Goal: Obtain resource: Download file/media

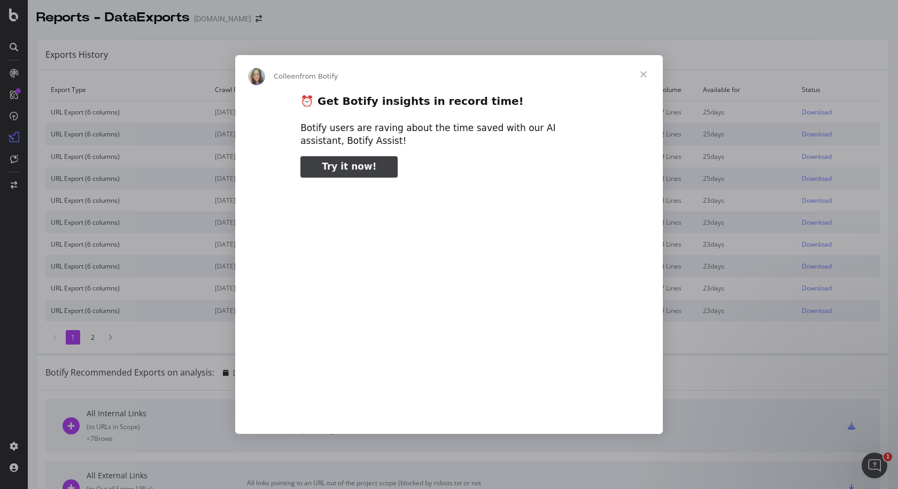
click at [642, 79] on span "Close" at bounding box center [643, 74] width 38 height 38
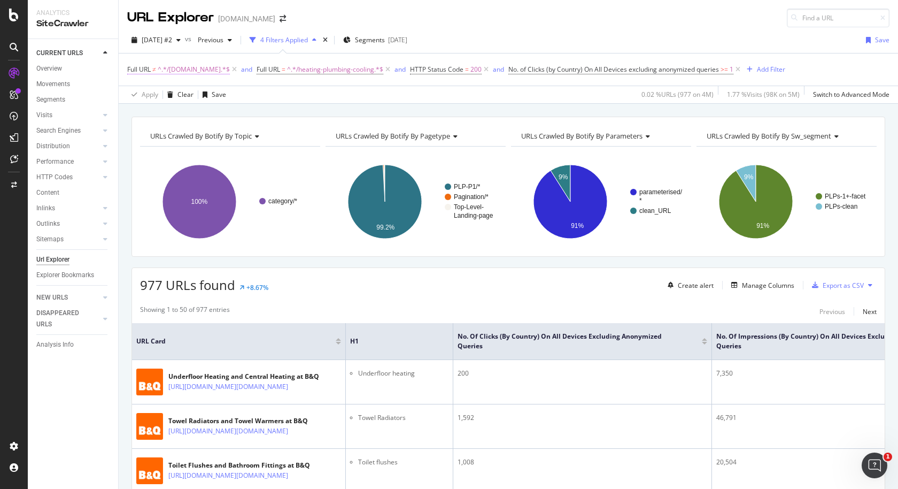
click at [187, 69] on span "^.*/[DOMAIN_NAME].*$" at bounding box center [194, 69] width 72 height 15
click at [179, 96] on span "Doesn't contain" at bounding box center [162, 94] width 50 height 10
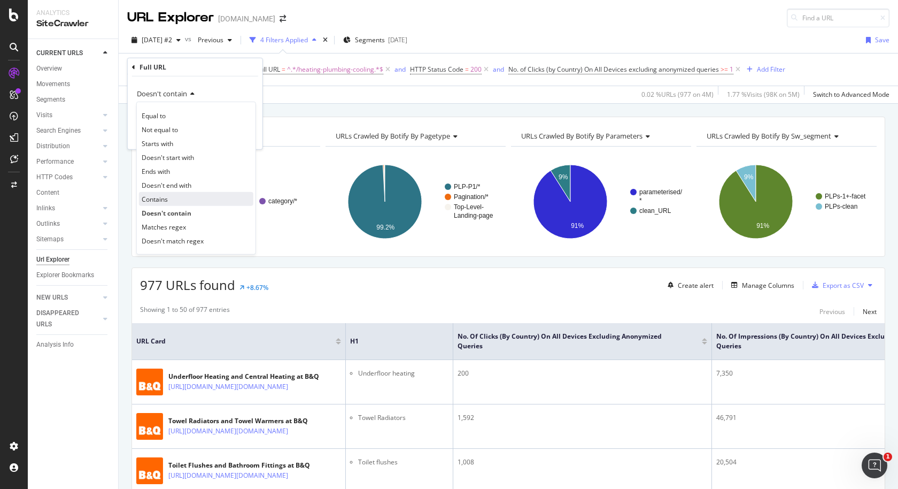
click at [175, 198] on div "Contains" at bounding box center [196, 199] width 114 height 14
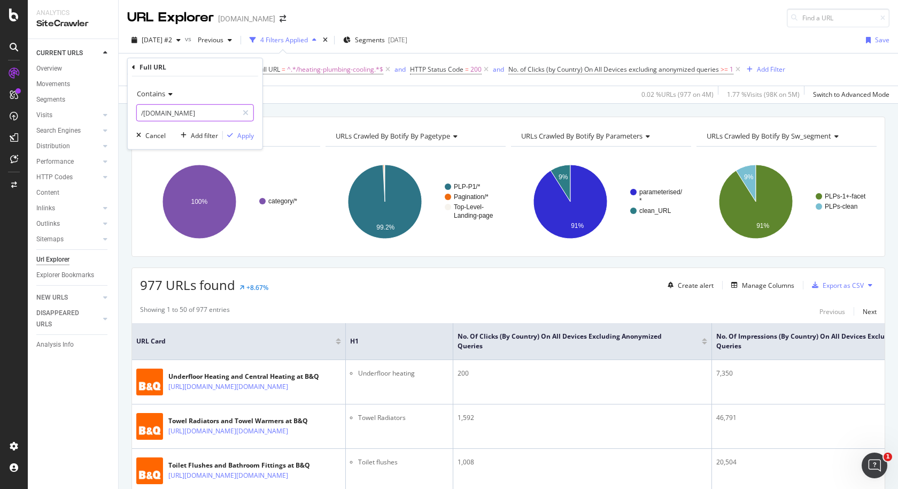
drag, startPoint x: 203, startPoint y: 114, endPoint x: 135, endPoint y: 115, distance: 68.4
click at [135, 115] on div "Contains /[DOMAIN_NAME] Cancel Add filter Apply" at bounding box center [195, 112] width 135 height 73
paste input "heater"
type input "/[DOMAIN_NAME]"
click at [239, 136] on div "Apply" at bounding box center [245, 134] width 17 height 9
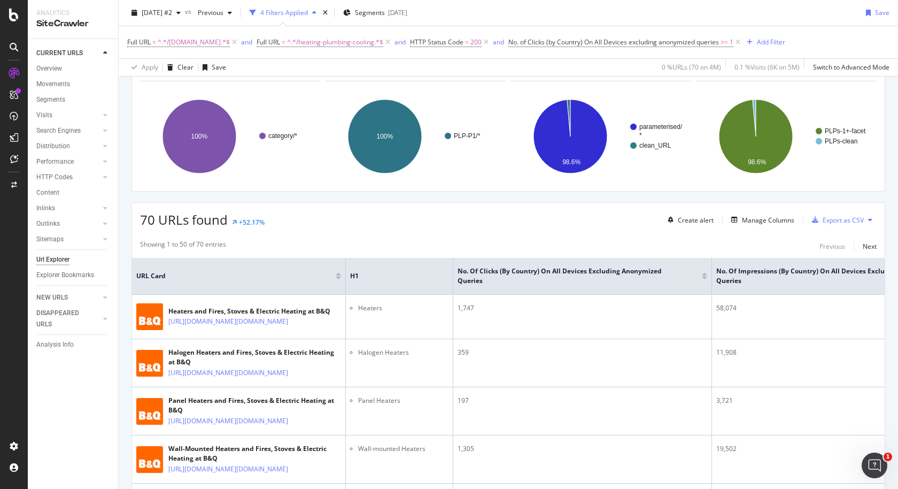
scroll to position [95, 0]
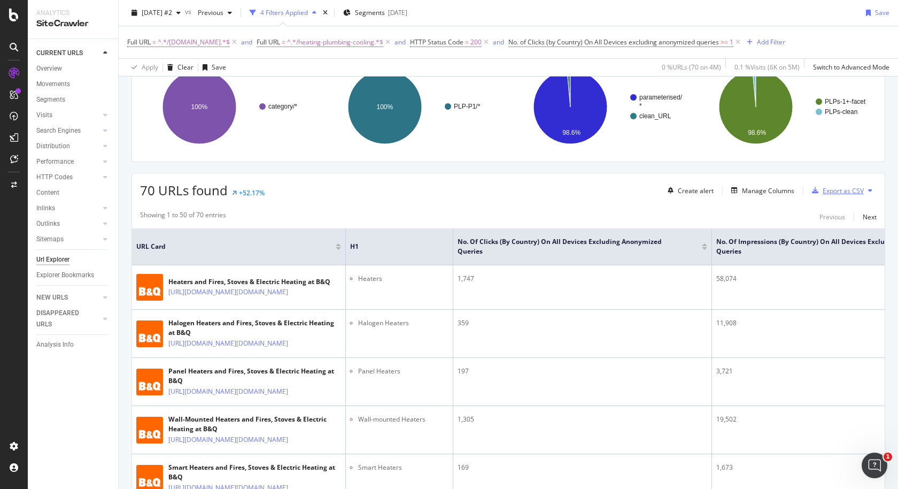
click at [842, 189] on div "Export as CSV" at bounding box center [843, 190] width 41 height 9
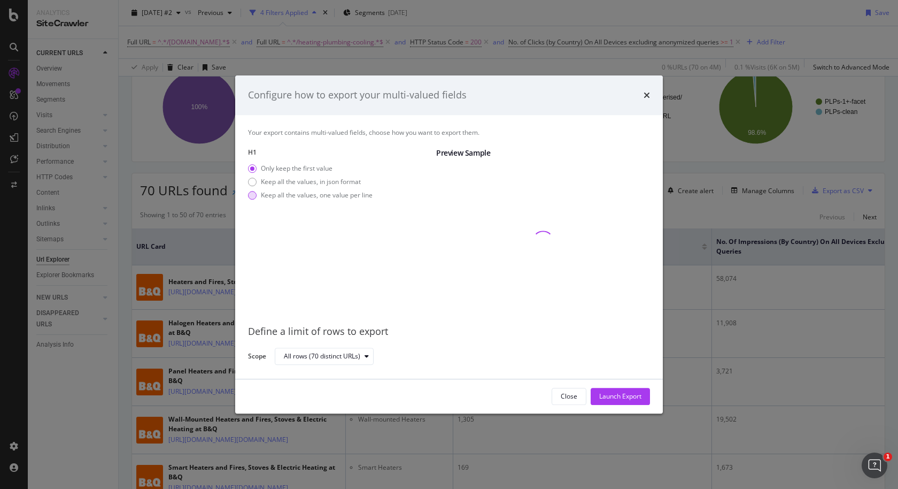
click at [296, 198] on div "Keep all the values, one value per line" at bounding box center [317, 194] width 112 height 9
click at [620, 393] on div "Launch Export" at bounding box center [620, 395] width 42 height 9
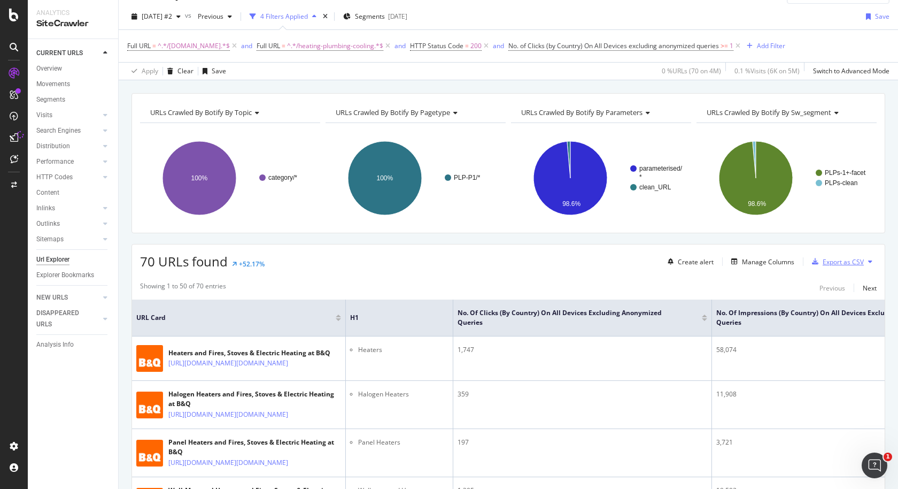
scroll to position [0, 0]
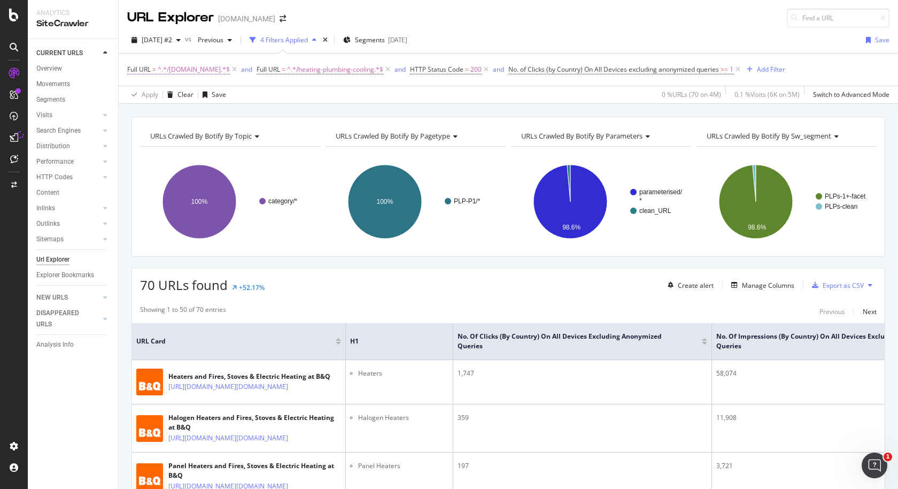
click at [182, 67] on span "^.*/[DOMAIN_NAME].*$" at bounding box center [194, 69] width 72 height 15
click at [166, 89] on div "Contains" at bounding box center [195, 93] width 118 height 17
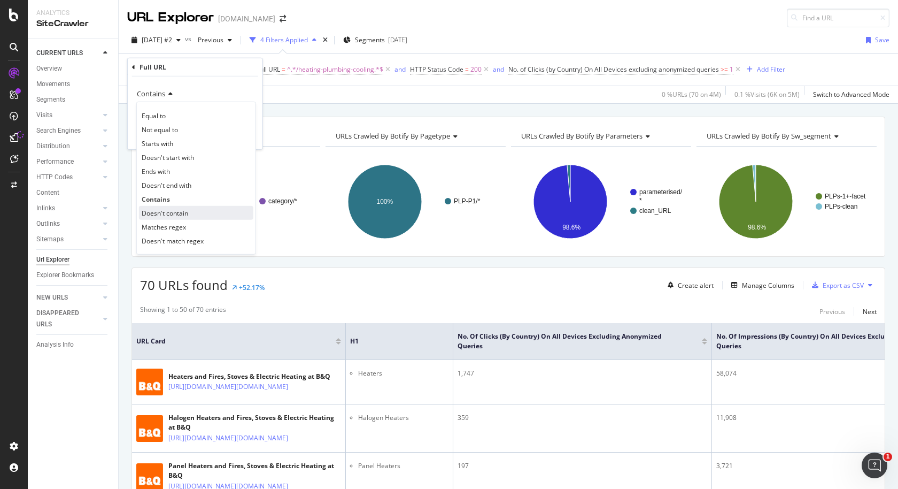
click at [163, 211] on span "Doesn't contain" at bounding box center [165, 212] width 47 height 9
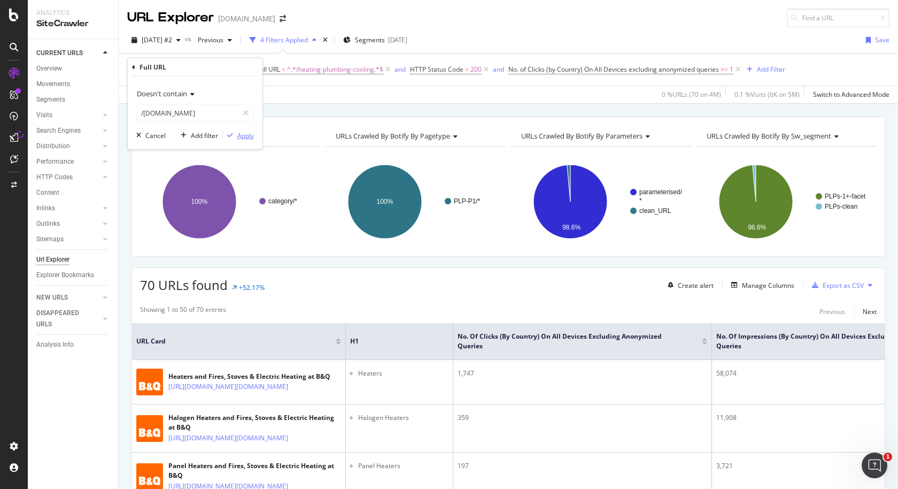
click at [247, 135] on div "Apply" at bounding box center [245, 134] width 17 height 9
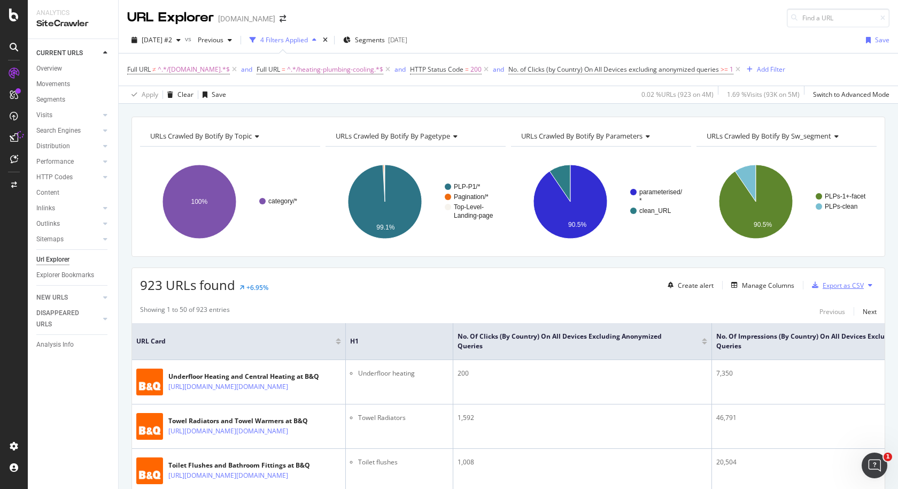
click at [814, 286] on icon "button" at bounding box center [815, 285] width 6 height 6
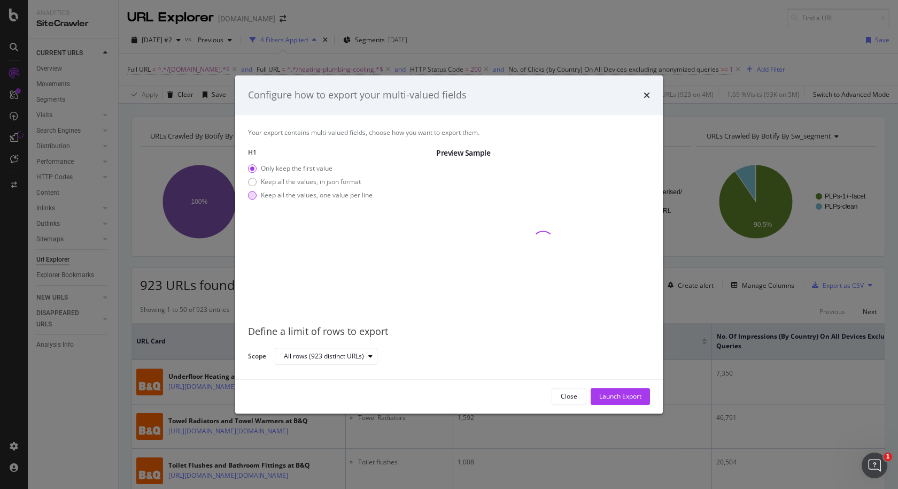
click at [347, 197] on div "Keep all the values, one value per line" at bounding box center [317, 194] width 112 height 9
click at [634, 397] on div "Launch Export" at bounding box center [620, 395] width 42 height 9
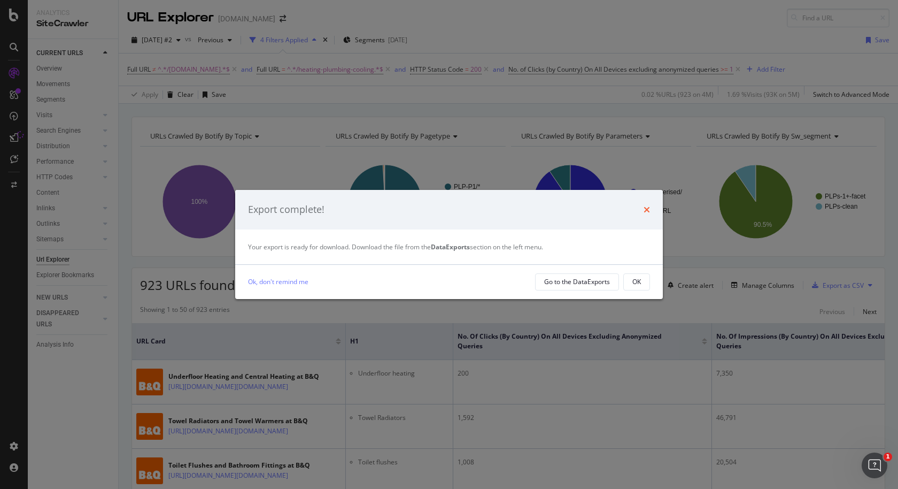
click at [647, 213] on icon "times" at bounding box center [647, 209] width 6 height 9
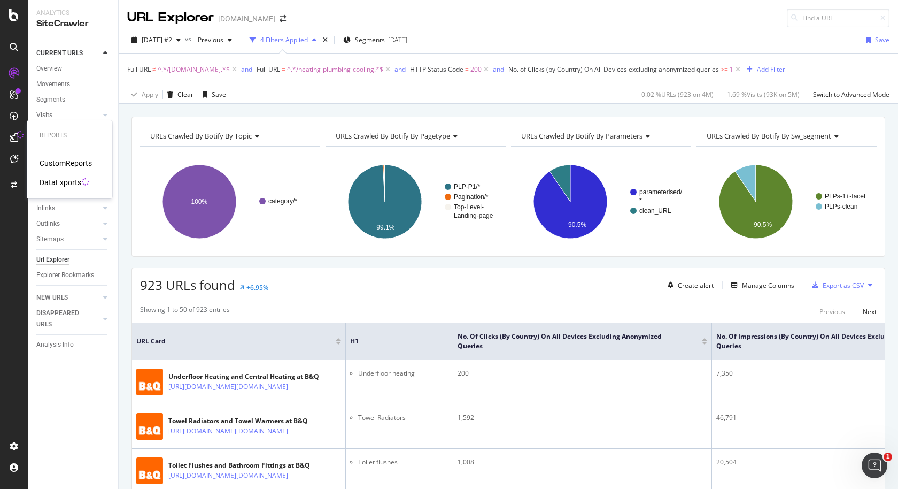
click at [66, 181] on div "DataExports" at bounding box center [61, 182] width 42 height 11
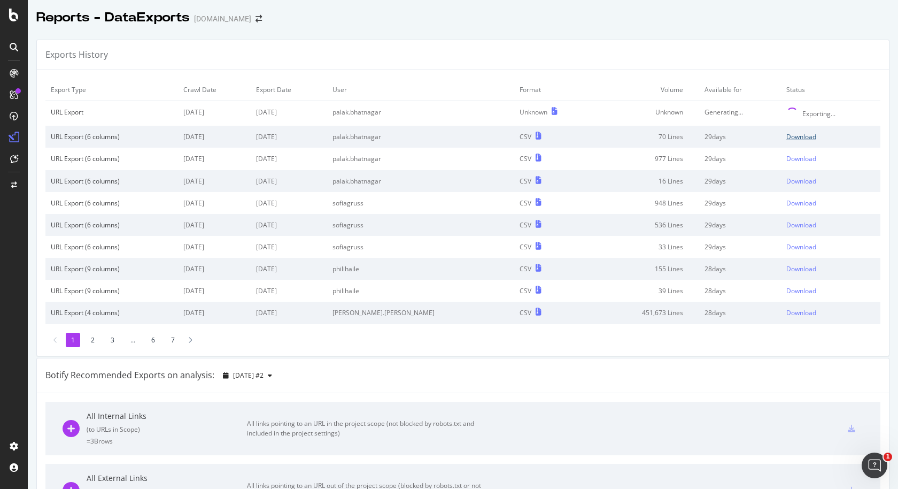
click at [794, 136] on div "Download" at bounding box center [801, 136] width 30 height 9
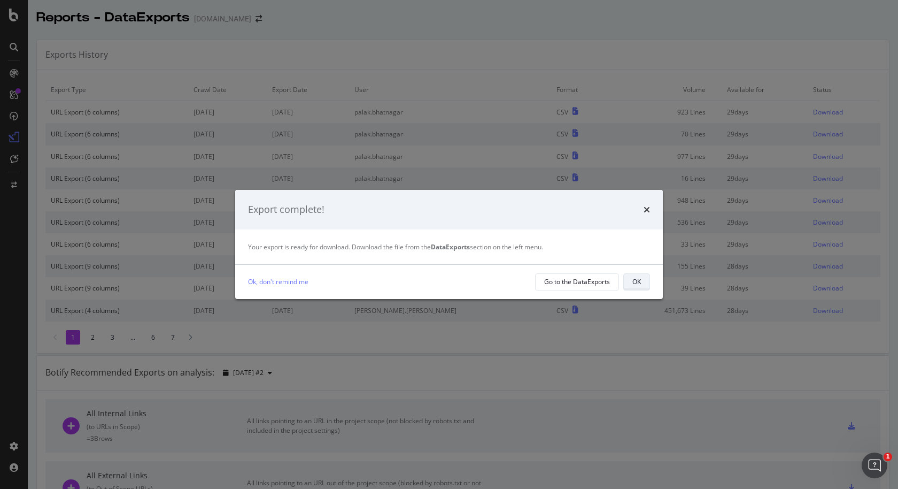
click at [637, 275] on div "OK" at bounding box center [636, 281] width 9 height 15
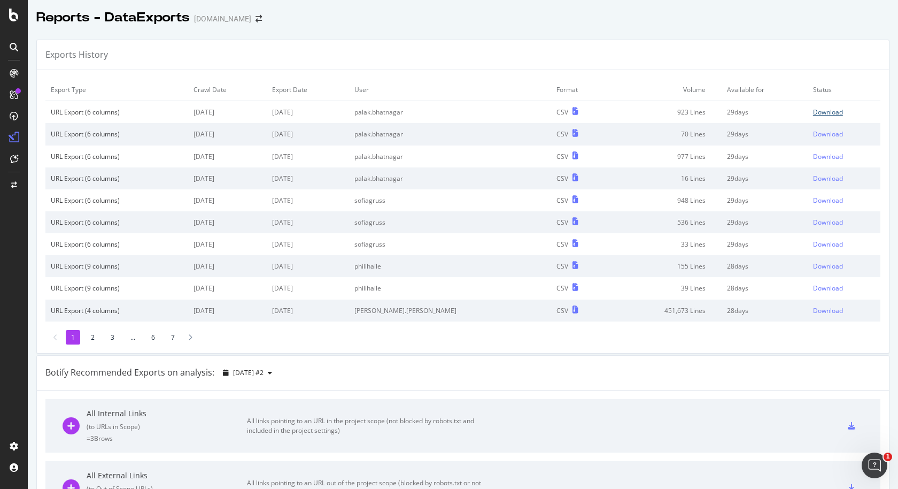
click at [831, 107] on div "Download" at bounding box center [828, 111] width 30 height 9
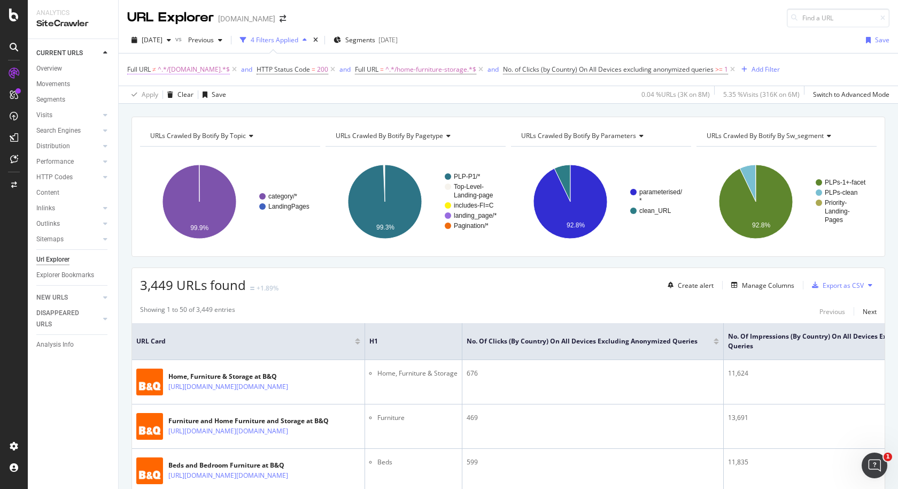
click at [199, 68] on span "^.*/wardrobes.cat.*$" at bounding box center [194, 69] width 72 height 15
drag, startPoint x: 202, startPoint y: 112, endPoint x: 136, endPoint y: 112, distance: 66.3
click at [136, 112] on div "/wardrobes.cat" at bounding box center [195, 112] width 118 height 17
paste input "heater"
type input "/[DOMAIN_NAME]"
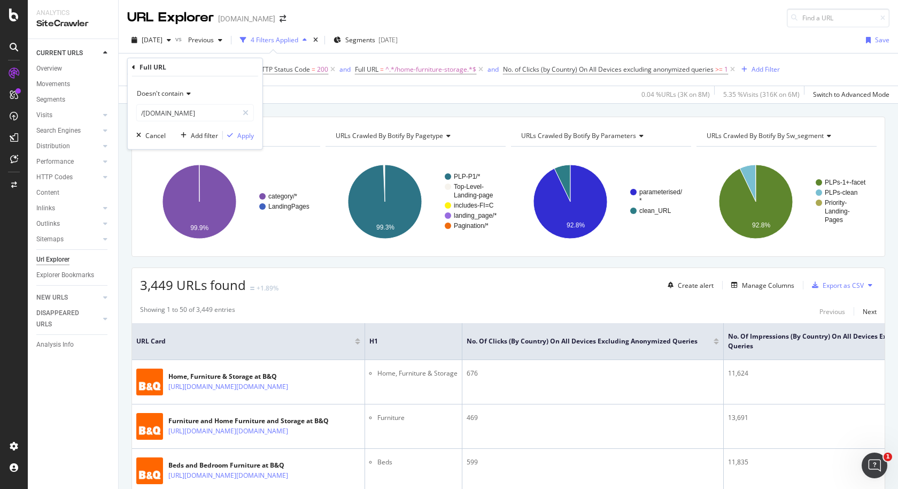
click at [172, 90] on span "Doesn't contain" at bounding box center [160, 93] width 47 height 9
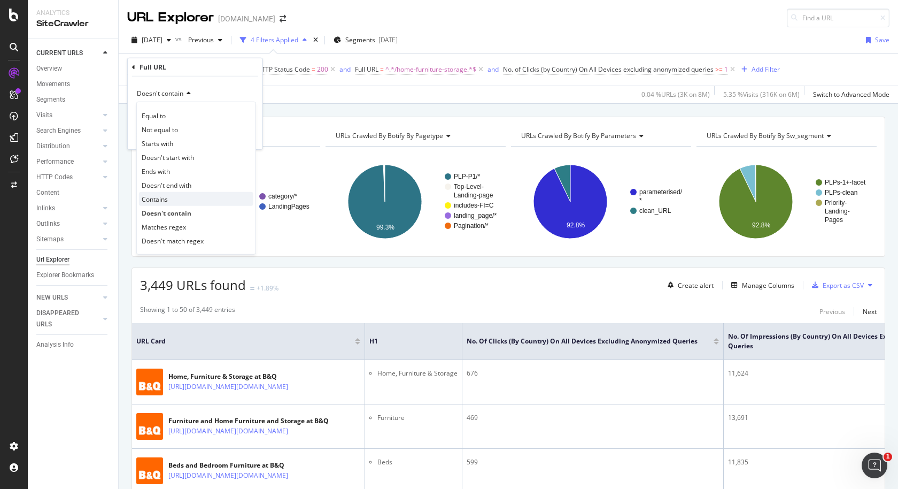
click at [169, 195] on div "Contains" at bounding box center [196, 199] width 114 height 14
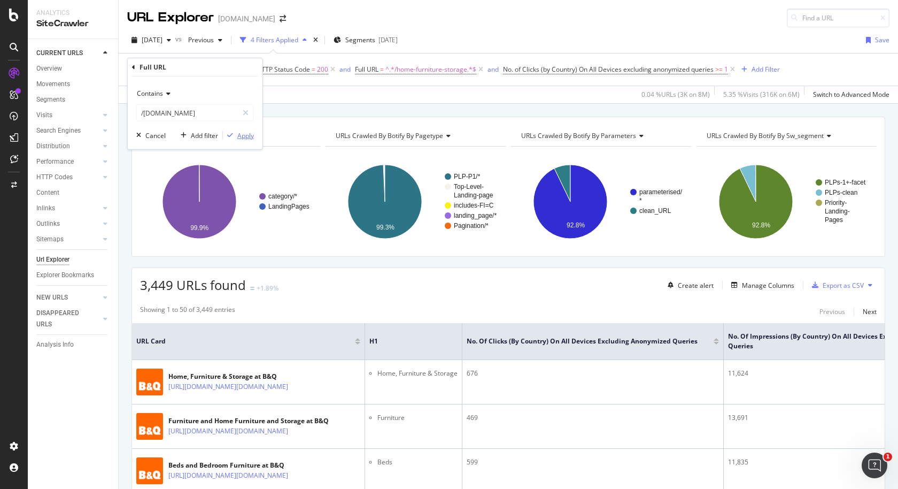
click at [233, 137] on div "button" at bounding box center [230, 135] width 14 height 6
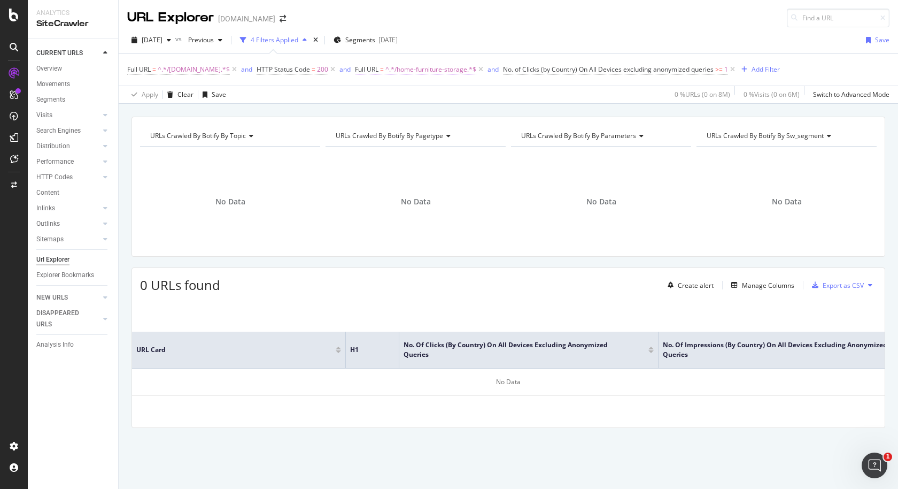
click at [386, 67] on span "^.*/home-furniture-storage.*$" at bounding box center [430, 69] width 91 height 15
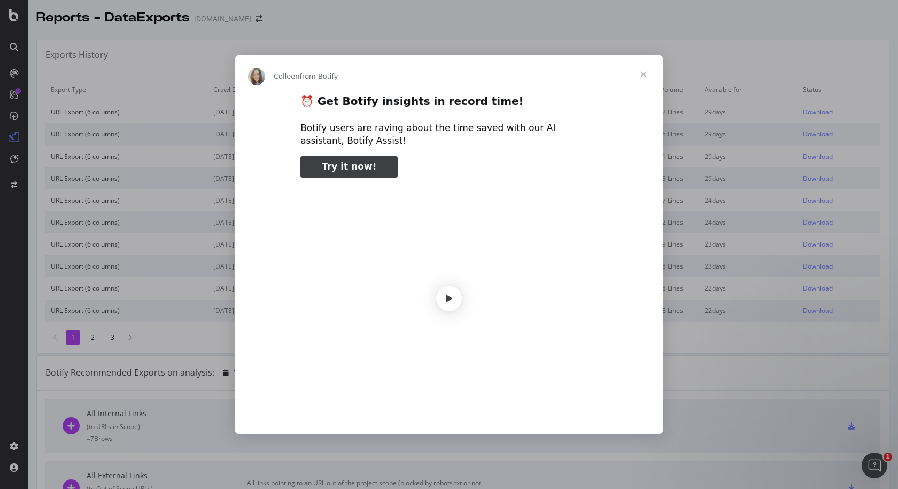
scroll to position [18, 0]
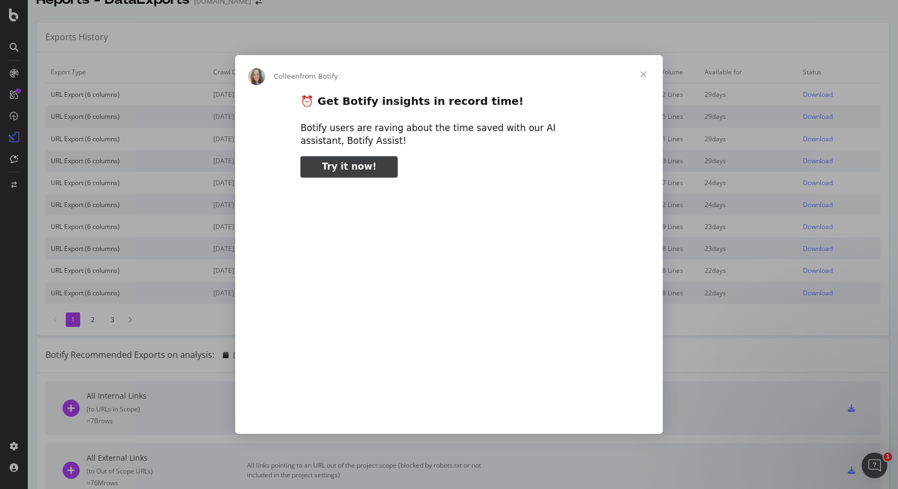
click at [643, 78] on span "Close" at bounding box center [643, 74] width 38 height 38
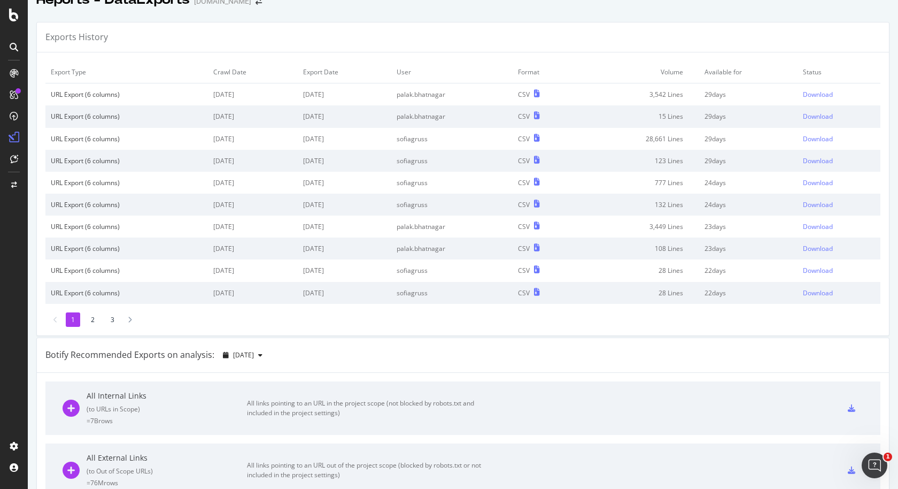
scroll to position [0, 0]
